Goal: Transaction & Acquisition: Purchase product/service

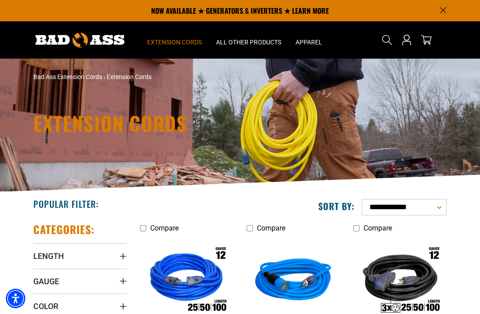
click at [188, 43] on span "Extension Cords" at bounding box center [174, 42] width 55 height 8
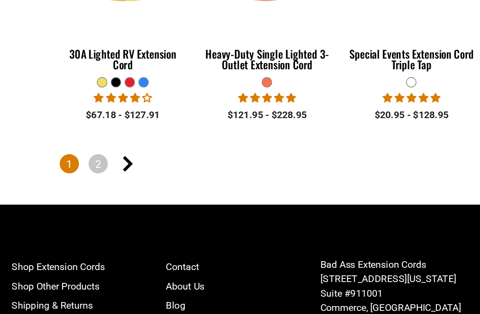
scroll to position [1889, 0]
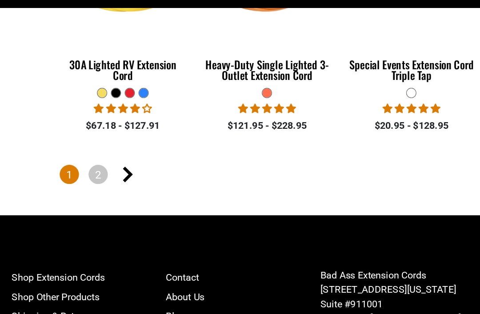
click at [187, 176] on icon "Next page" at bounding box center [191, 182] width 8 height 12
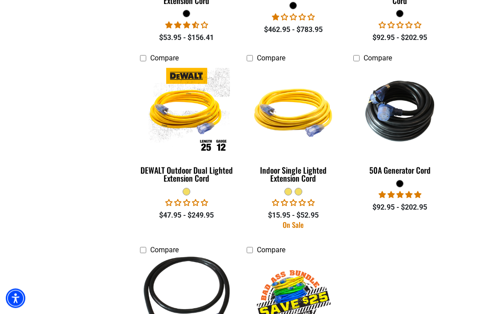
scroll to position [528, 0]
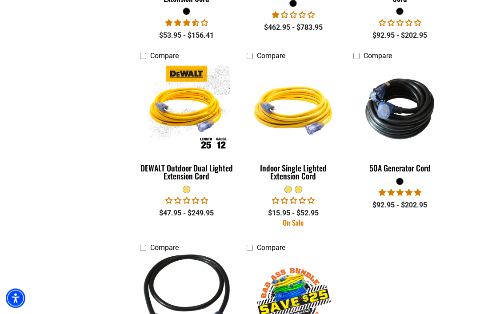
click at [307, 175] on div "Indoor Single Lighted Extension Cord" at bounding box center [293, 173] width 93 height 16
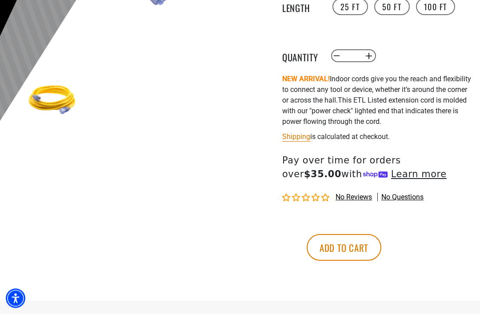
scroll to position [243, 0]
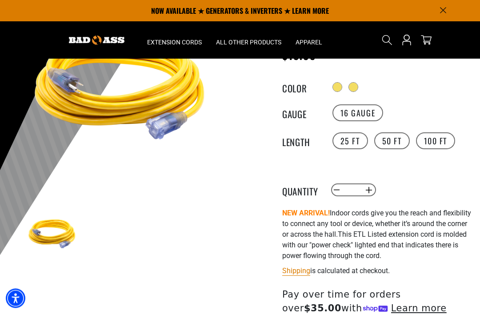
click at [402, 137] on label "50 FT" at bounding box center [392, 141] width 36 height 17
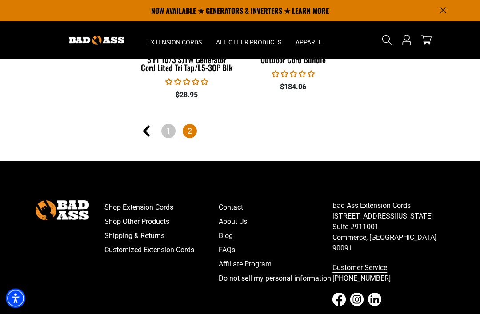
scroll to position [826, 0]
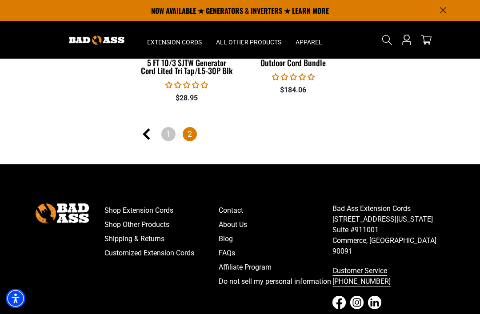
click at [142, 132] on link "Previous page" at bounding box center [147, 134] width 14 height 14
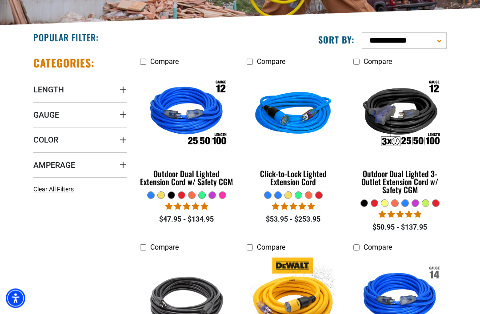
scroll to position [167, 0]
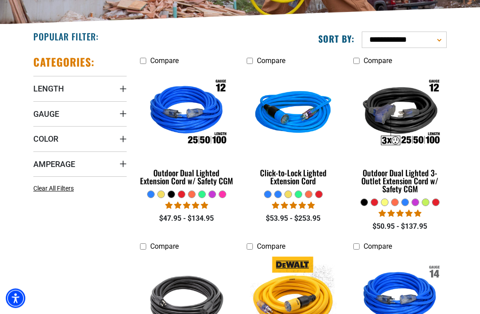
click at [211, 178] on div "Outdoor Dual Lighted Extension Cord w/ Safety CGM" at bounding box center [186, 177] width 93 height 16
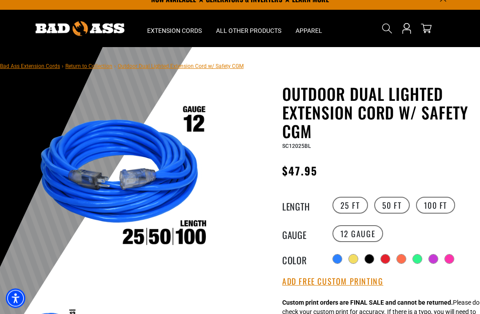
scroll to position [13, 0]
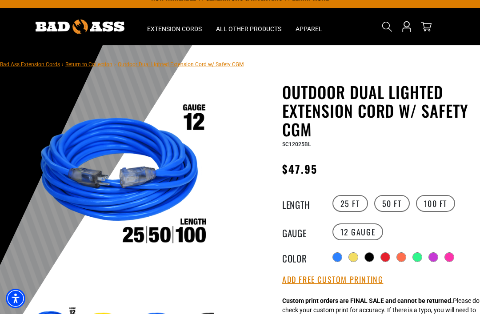
click at [401, 204] on label "50 FT" at bounding box center [392, 203] width 36 height 17
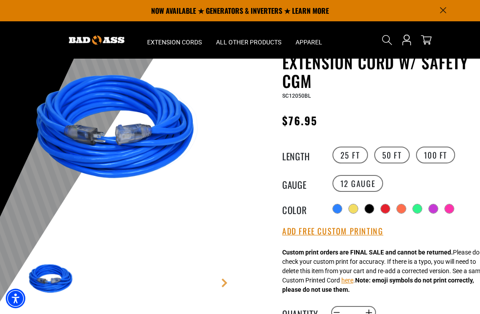
scroll to position [61, 0]
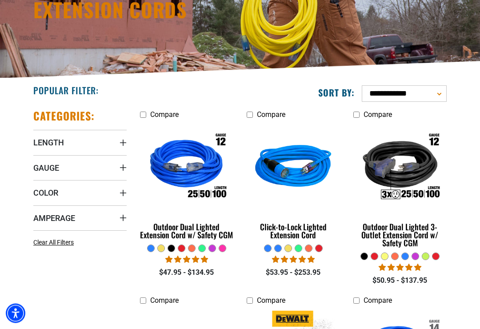
scroll to position [115, 0]
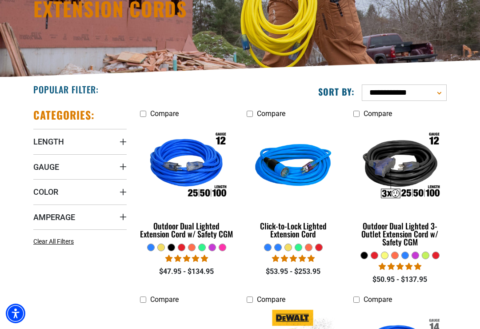
click at [104, 203] on summary "Color" at bounding box center [79, 191] width 93 height 25
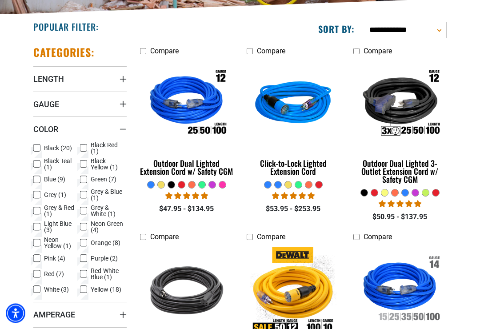
scroll to position [177, 0]
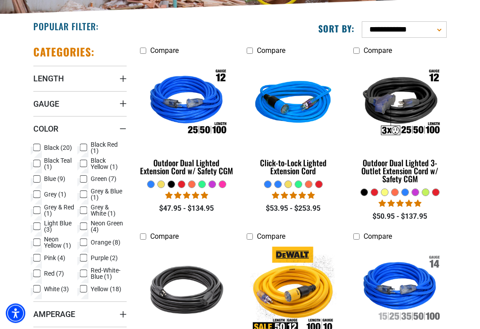
click at [91, 293] on span "Yellow (18)" at bounding box center [106, 289] width 31 height 6
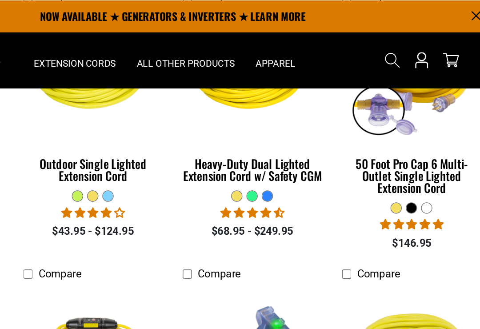
scroll to position [601, 0]
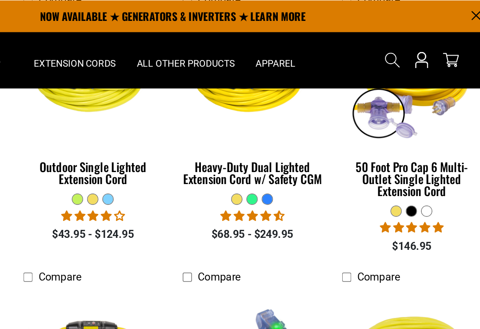
click at [247, 109] on div "Heavy-Duty Dual Lighted Extension Cord w/ Safety CGM" at bounding box center [293, 116] width 93 height 16
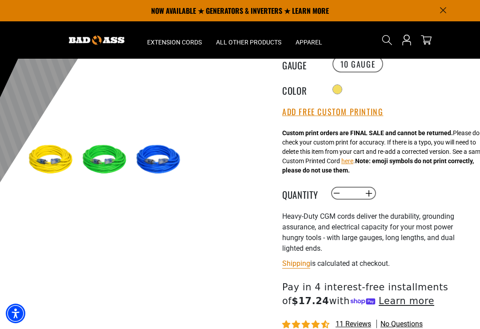
scroll to position [181, 0]
click at [362, 114] on button "Add Free Custom Printing" at bounding box center [332, 113] width 101 height 10
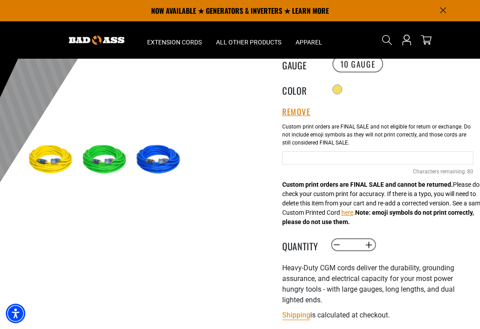
click at [450, 105] on div "Heavy-Duty Dual Lighted Extension Cord w/ Safety CGM Heavy-Duty Dual Lighted Ex…" at bounding box center [377, 190] width 191 height 551
click at [329, 161] on input "Yellow Cables" at bounding box center [377, 157] width 191 height 13
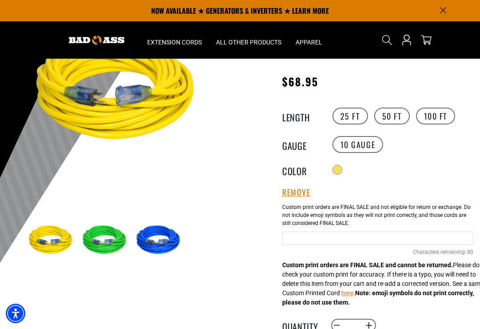
scroll to position [98, 0]
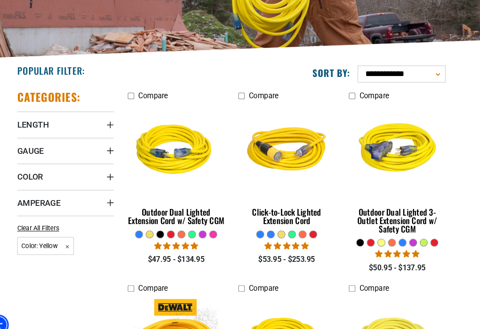
scroll to position [137, 0]
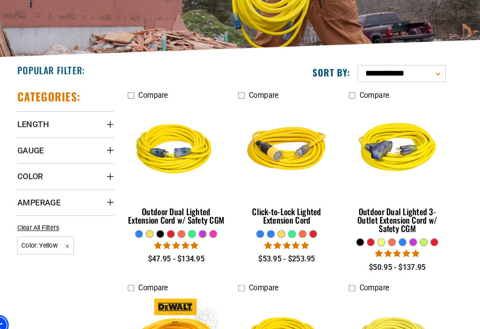
click at [198, 209] on div "Outdoor Dual Lighted Extension Cord w/ Safety CGM" at bounding box center [186, 208] width 93 height 16
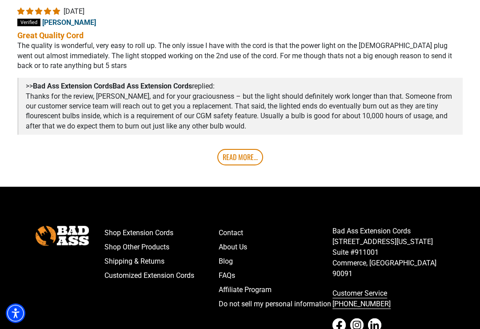
scroll to position [1968, 0]
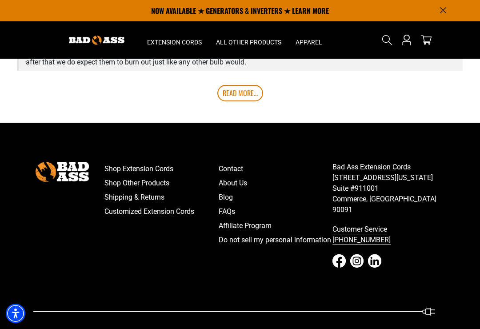
click at [183, 219] on link "Customized Extension Cords" at bounding box center [162, 212] width 114 height 14
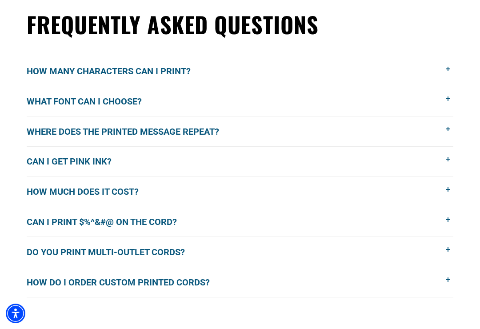
scroll to position [691, 0]
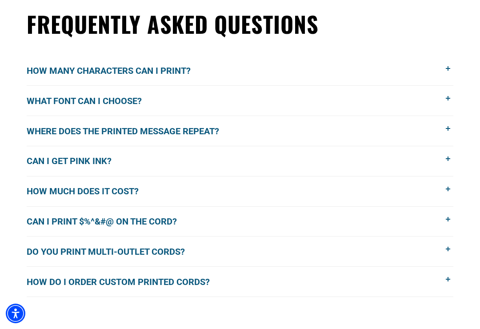
click at [444, 130] on span at bounding box center [449, 129] width 10 height 10
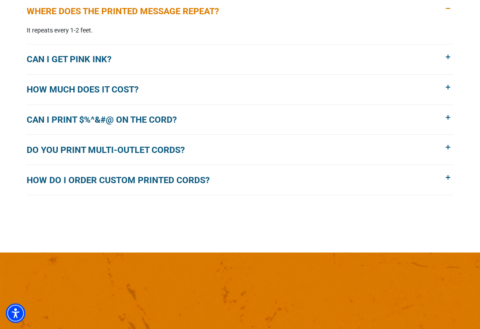
scroll to position [811, 0]
click at [409, 185] on button "How do I order custom printed cords?" at bounding box center [240, 180] width 427 height 30
